Goal: Find specific page/section: Find specific page/section

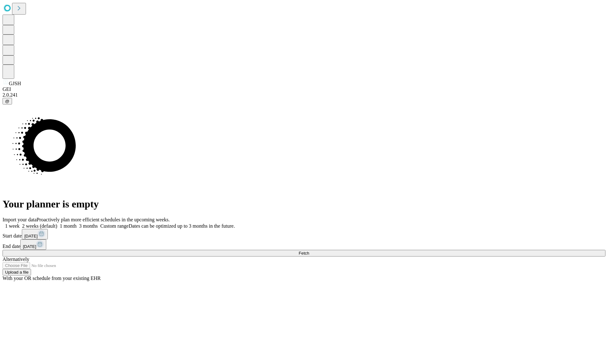
click at [309, 251] on span "Fetch" at bounding box center [303, 253] width 10 height 5
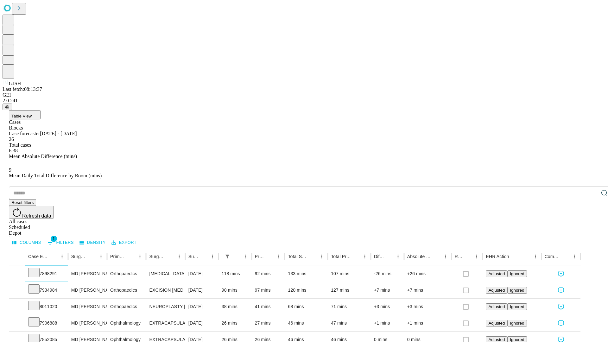
click at [37, 269] on icon at bounding box center [34, 272] width 6 height 6
